Goal: Find specific page/section: Find specific page/section

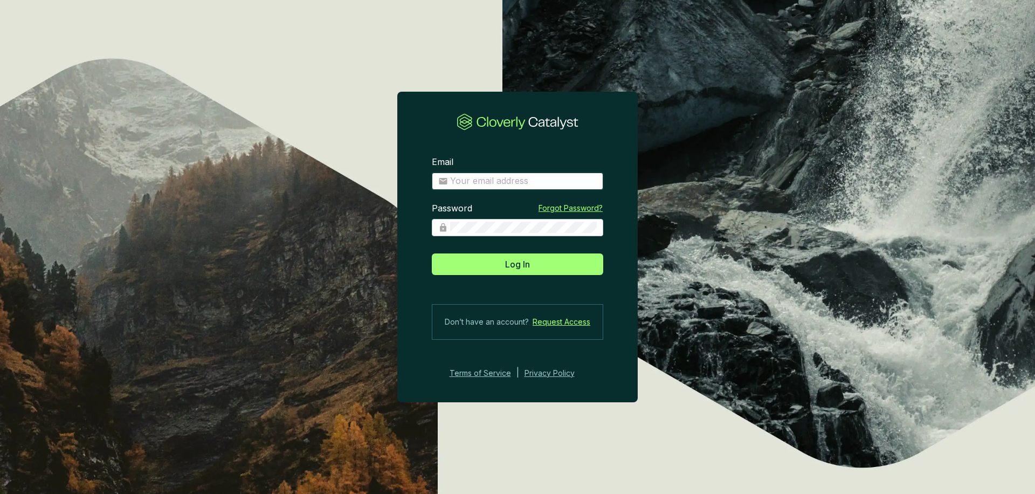
click at [496, 183] on input "Email" at bounding box center [523, 181] width 147 height 12
type input "[PERSON_NAME][EMAIL_ADDRESS][DOMAIN_NAME]"
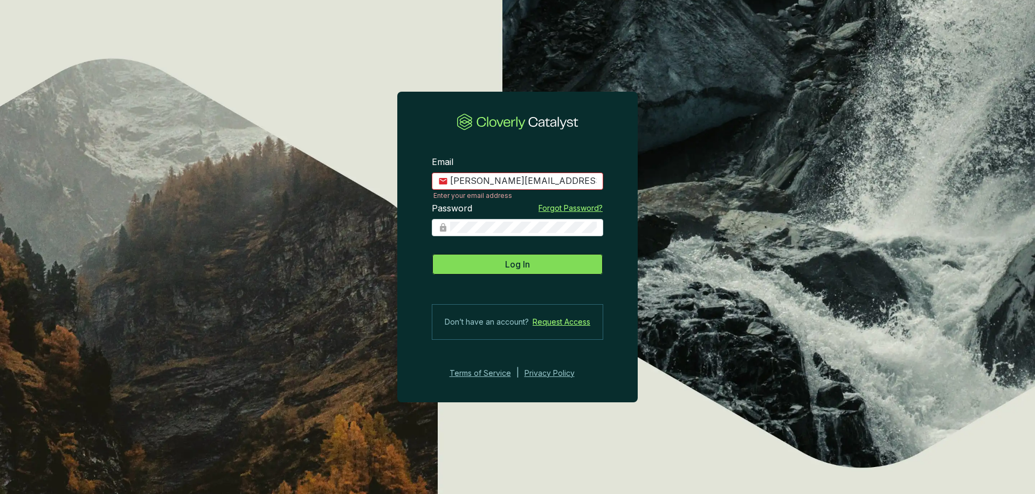
click at [556, 271] on button "Log In" at bounding box center [517, 264] width 171 height 22
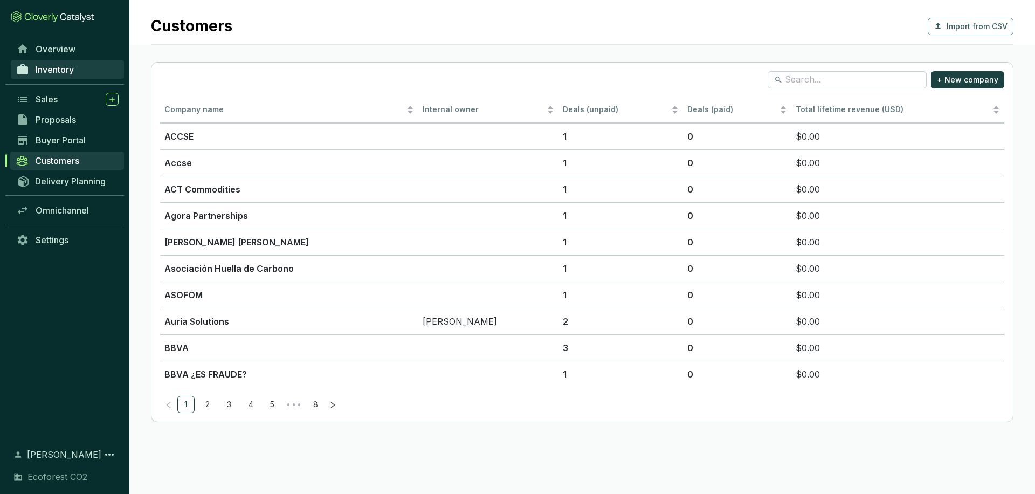
click at [65, 66] on span "Inventory" at bounding box center [55, 69] width 38 height 11
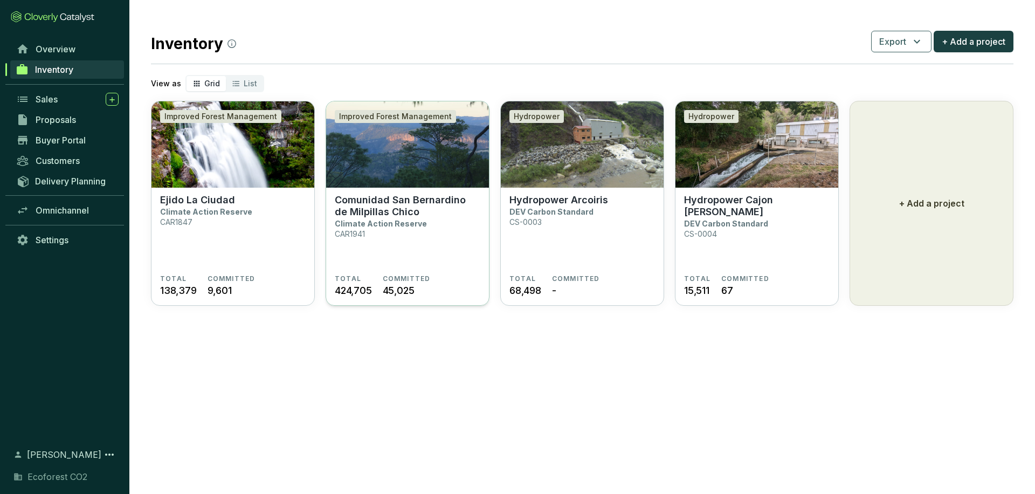
click at [347, 229] on p "CAR1941" at bounding box center [350, 233] width 30 height 9
